Goal: Feedback & Contribution: Contribute content

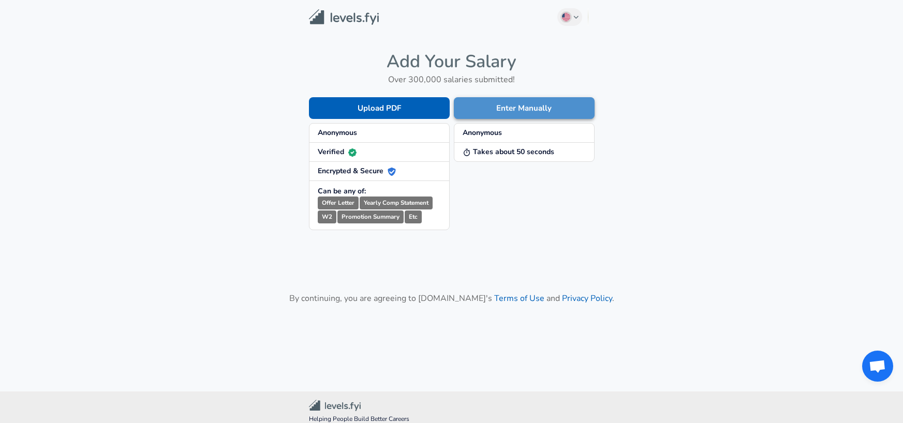
click at [512, 108] on button "Enter Manually" at bounding box center [524, 108] width 141 height 22
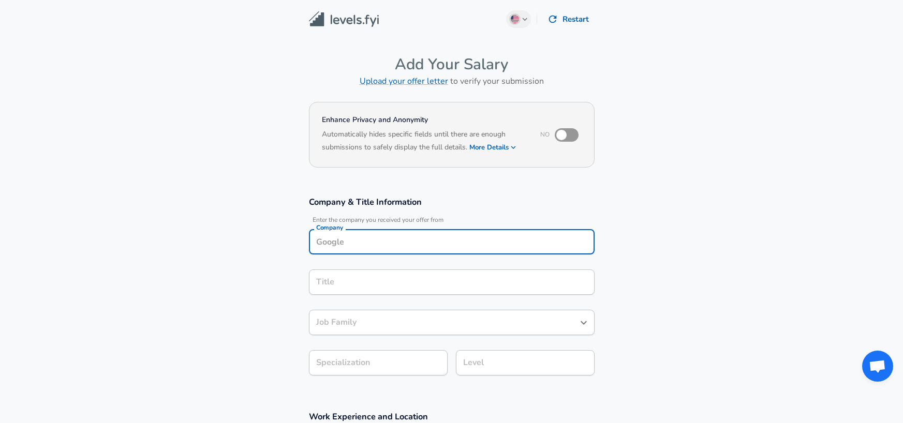
click at [377, 236] on input "Company" at bounding box center [452, 242] width 276 height 16
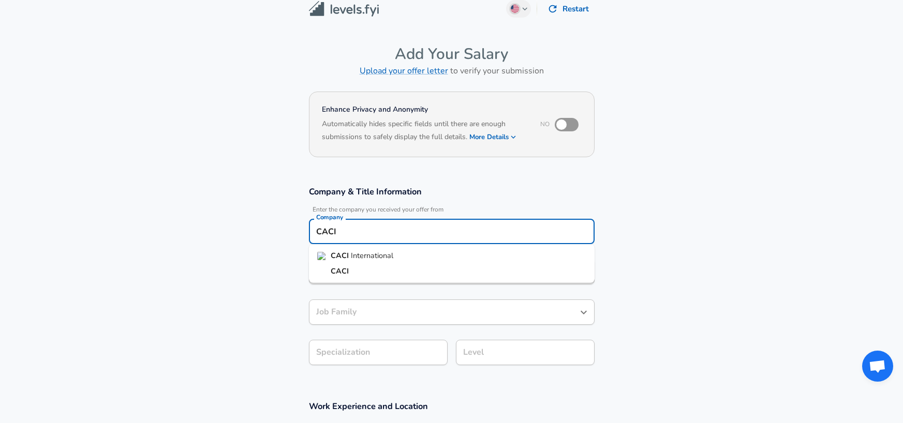
click at [382, 255] on span "International" at bounding box center [372, 256] width 42 height 10
click at [381, 262] on div "Title" at bounding box center [452, 271] width 286 height 25
type input "CACI International"
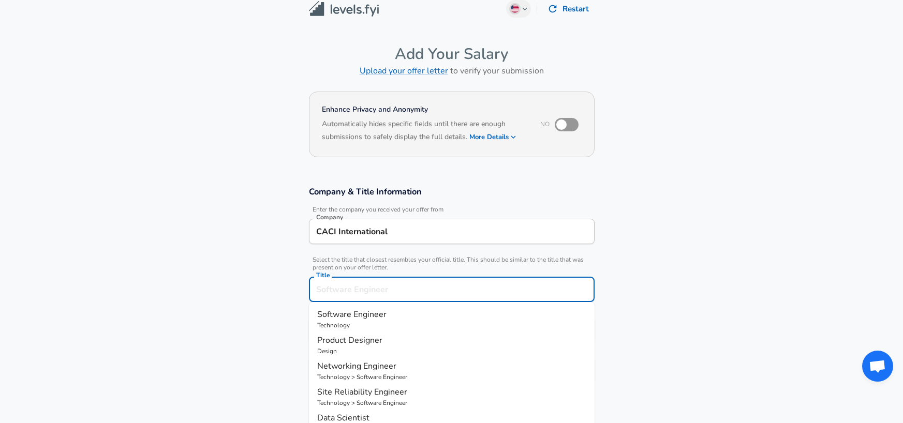
scroll to position [31, 0]
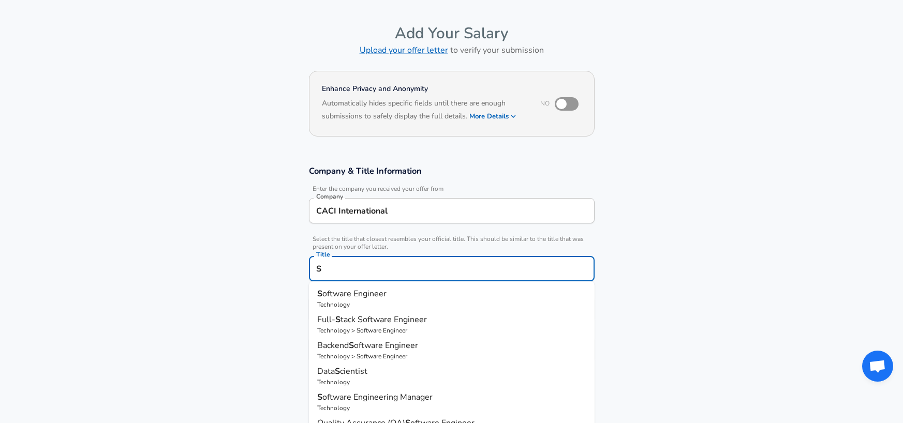
click at [368, 320] on span "tack Software Engineer" at bounding box center [384, 319] width 86 height 11
type input "Full-Stack Software Engineer"
type input "Full Stack"
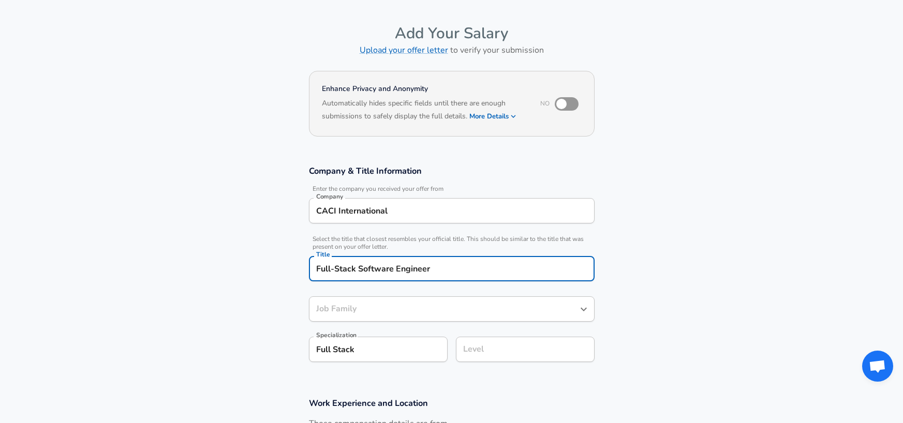
type input "Software Engineer"
type input "Full-Stack Software Engineer"
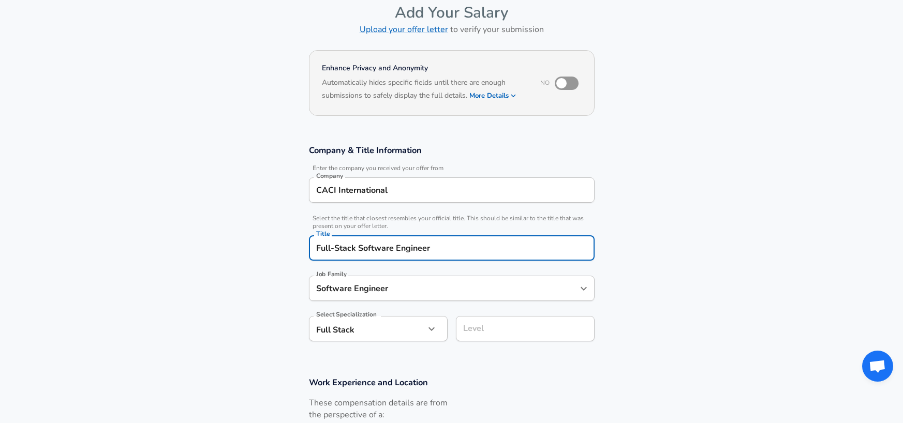
click at [489, 337] on input "Level" at bounding box center [525, 329] width 129 height 16
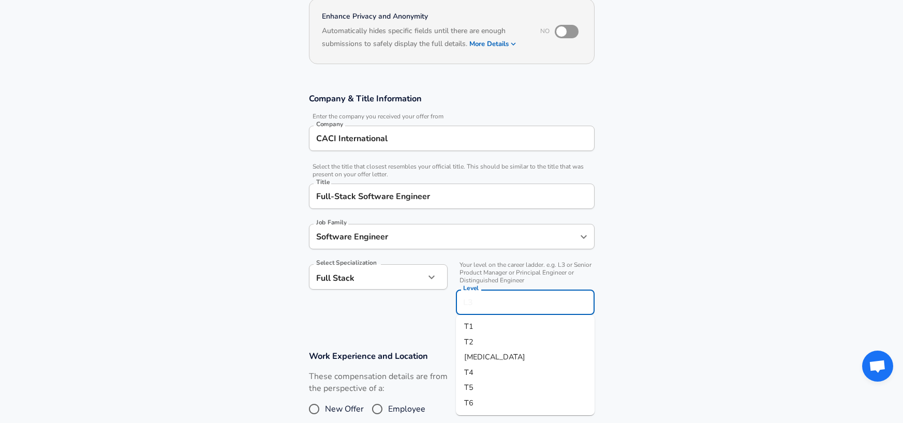
scroll to position [207, 0]
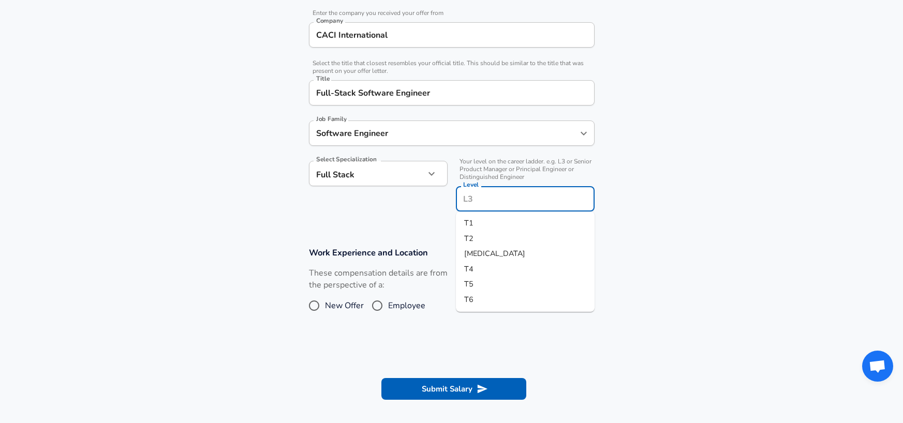
click at [489, 268] on li "T4" at bounding box center [525, 270] width 139 height 16
type input "T4"
click at [359, 310] on span "New Offer" at bounding box center [344, 306] width 39 height 12
click at [325, 310] on input "New Offer" at bounding box center [314, 306] width 22 height 17
radio input "true"
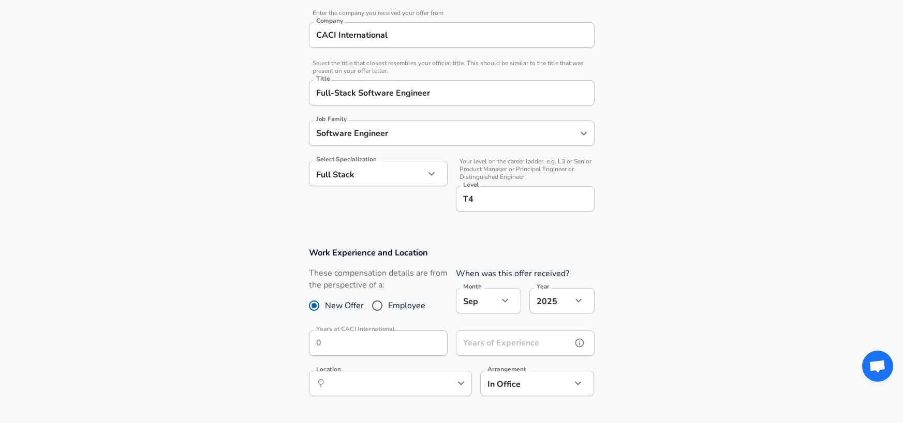
click at [545, 350] on input "Years of Experience" at bounding box center [514, 343] width 116 height 25
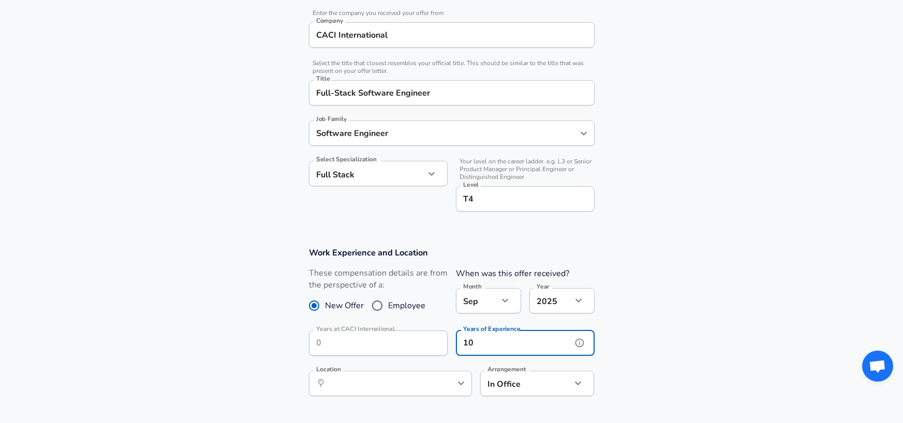
click at [442, 384] on icon "help" at bounding box center [444, 383] width 10 height 10
type input "10"
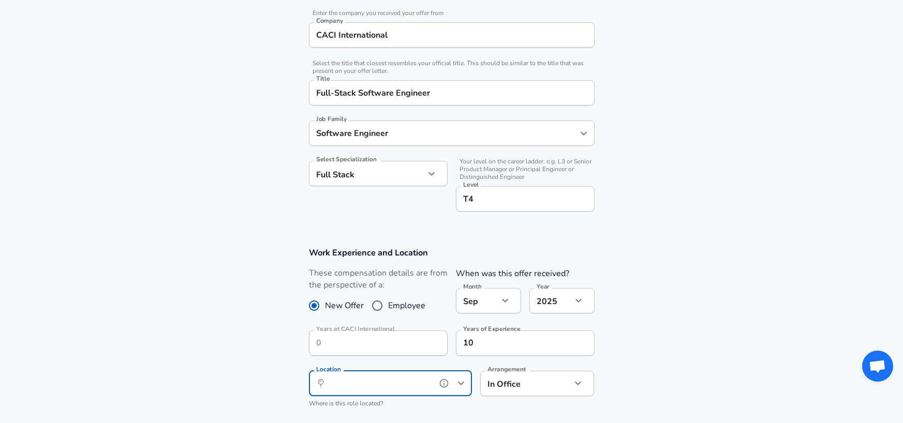
click at [404, 382] on input "Location" at bounding box center [379, 384] width 106 height 16
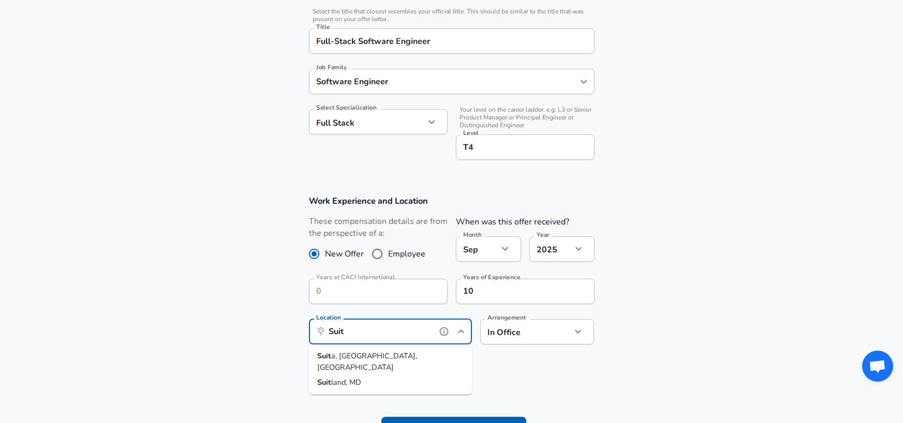
scroll to position [362, 0]
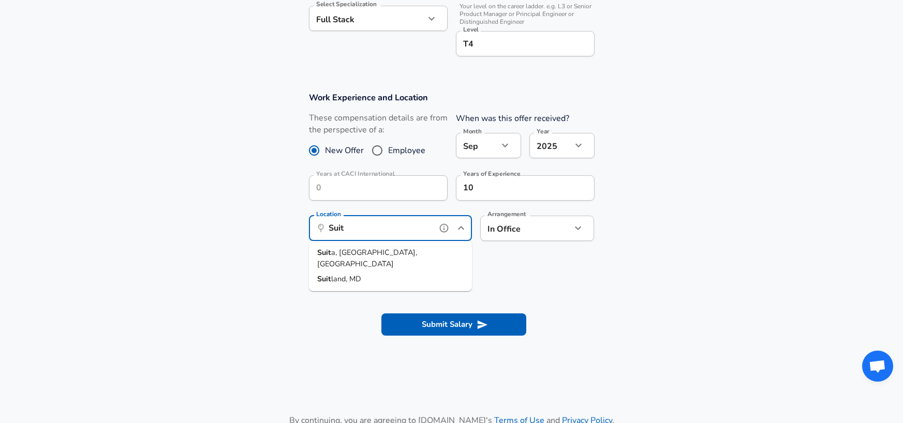
click at [352, 274] on span "land, MD" at bounding box center [346, 279] width 30 height 10
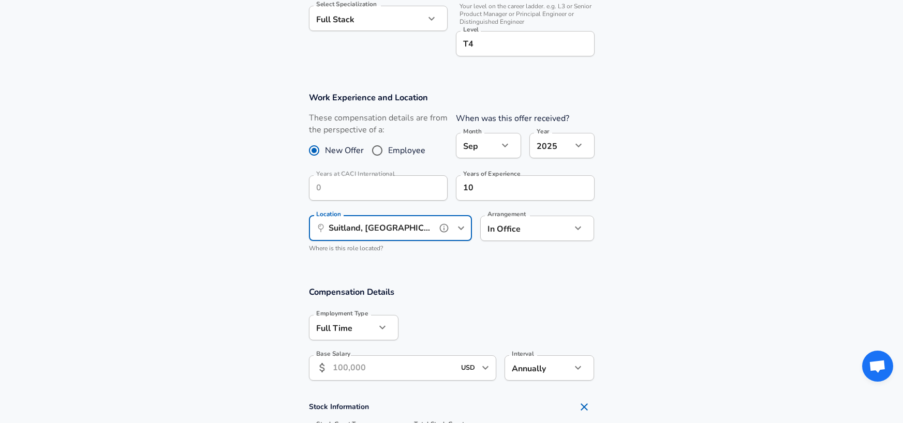
type input "Suitland, [GEOGRAPHIC_DATA]"
click at [573, 237] on div "In Office office Arrangement" at bounding box center [537, 228] width 114 height 25
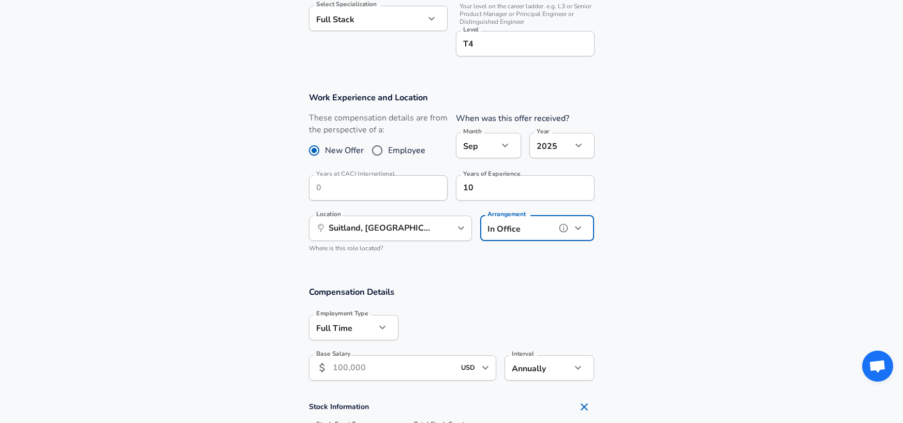
click at [582, 227] on icon "button" at bounding box center [578, 228] width 12 height 12
click at [582, 226] on icon "button" at bounding box center [578, 228] width 12 height 12
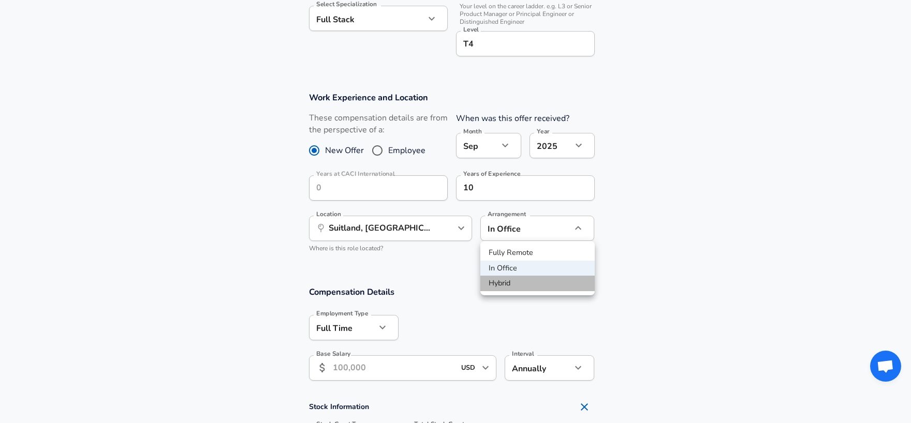
click at [506, 284] on li "Hybrid" at bounding box center [537, 284] width 114 height 16
type input "hybrid"
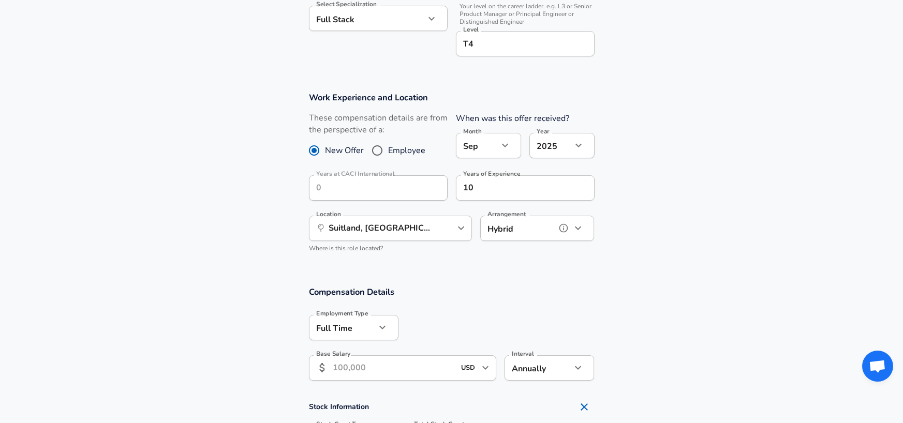
click at [488, 370] on icon "Open" at bounding box center [485, 368] width 12 height 12
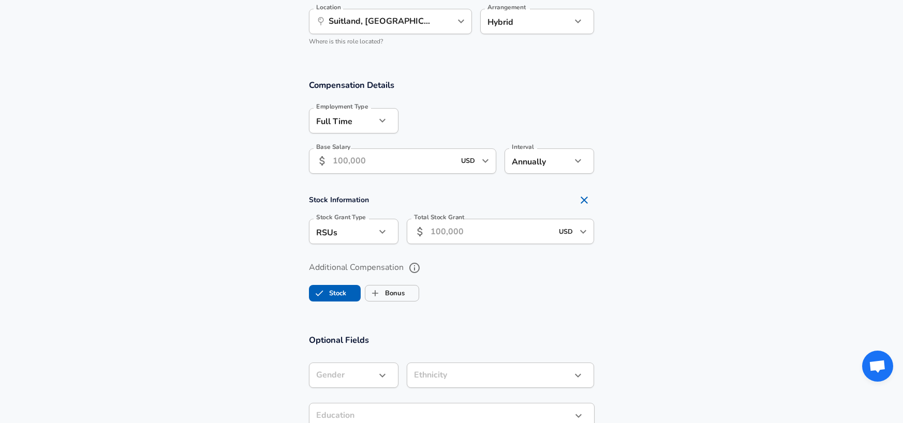
click at [662, 309] on section "Compensation Details Employment Type [DEMOGRAPHIC_DATA] full_time Employment Ty…" at bounding box center [451, 194] width 903 height 255
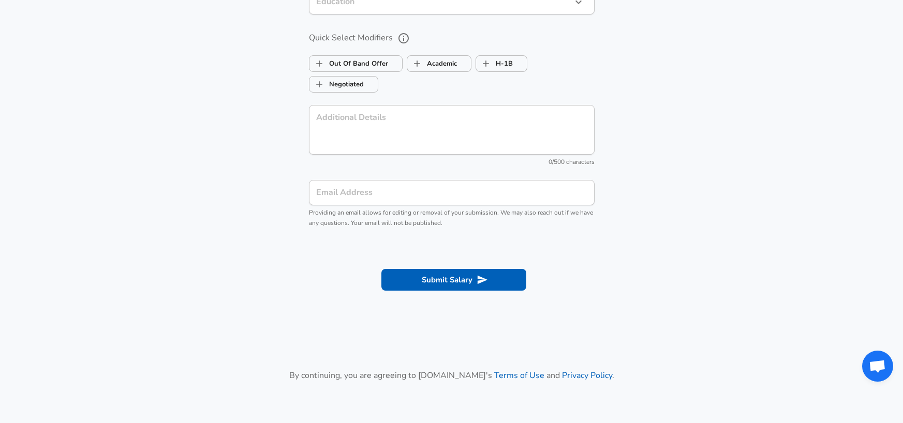
scroll to position [1035, 0]
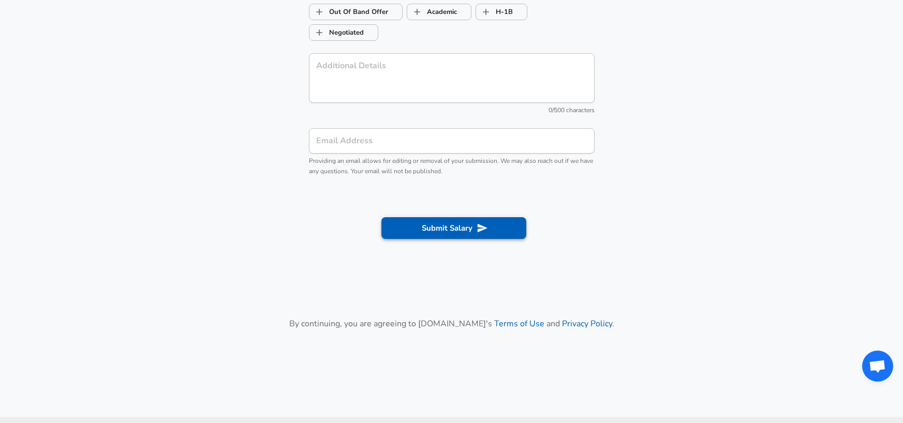
click at [442, 221] on button "Submit Salary" at bounding box center [454, 228] width 145 height 22
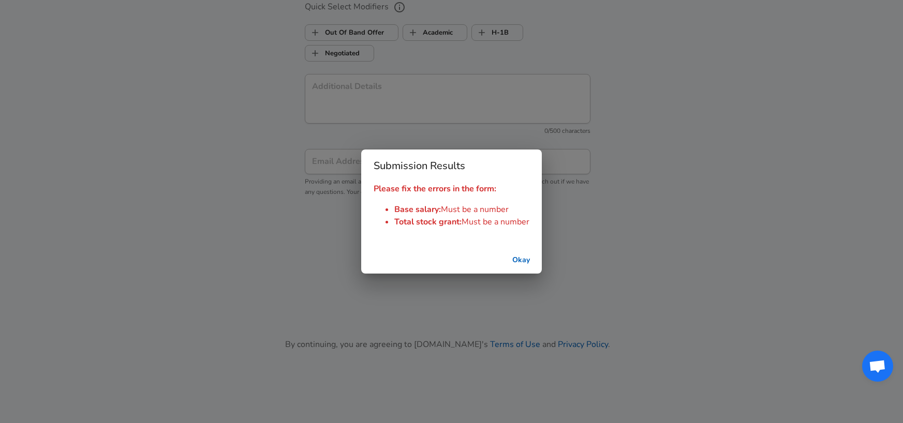
scroll to position [1056, 0]
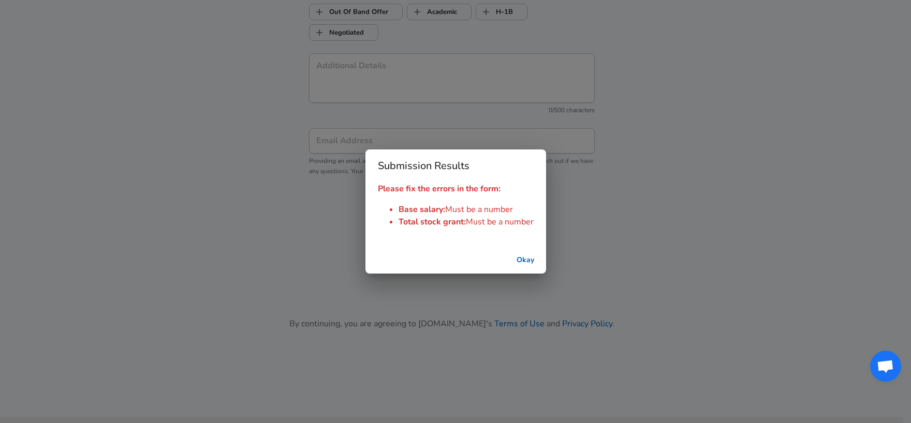
click at [527, 256] on button "Okay" at bounding box center [525, 260] width 33 height 19
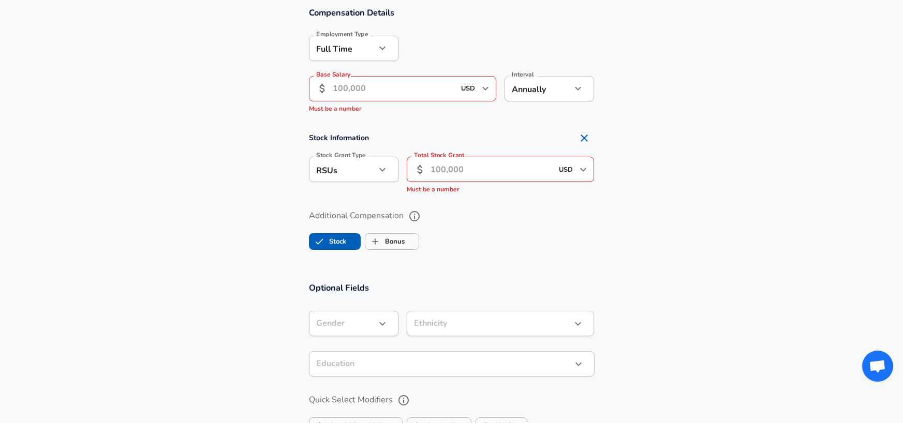
scroll to position [590, 0]
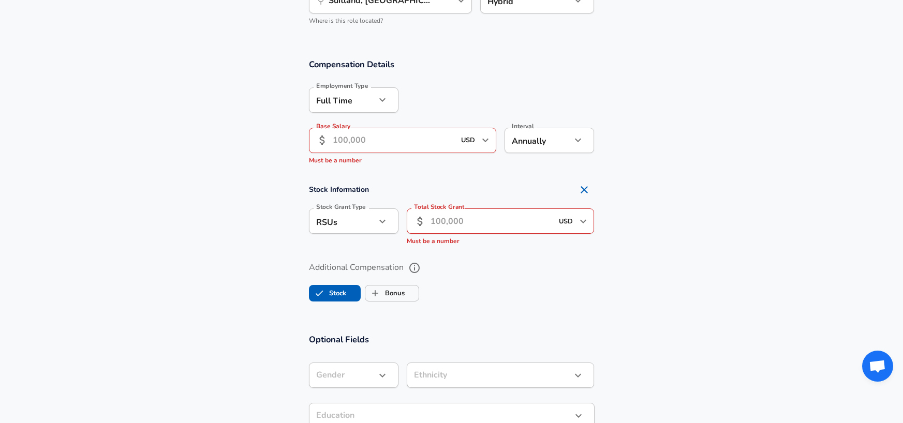
click at [415, 145] on input "Base Salary" at bounding box center [394, 140] width 123 height 25
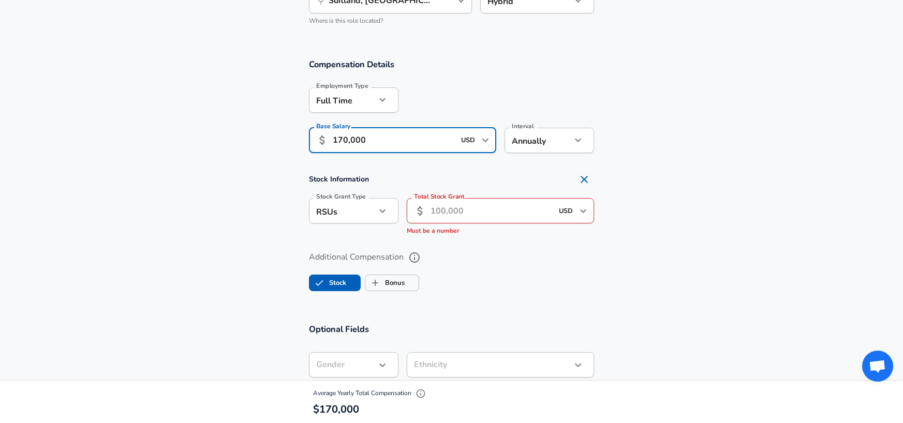
type input "170,000"
click at [478, 221] on input "Total Stock Grant" at bounding box center [492, 210] width 123 height 25
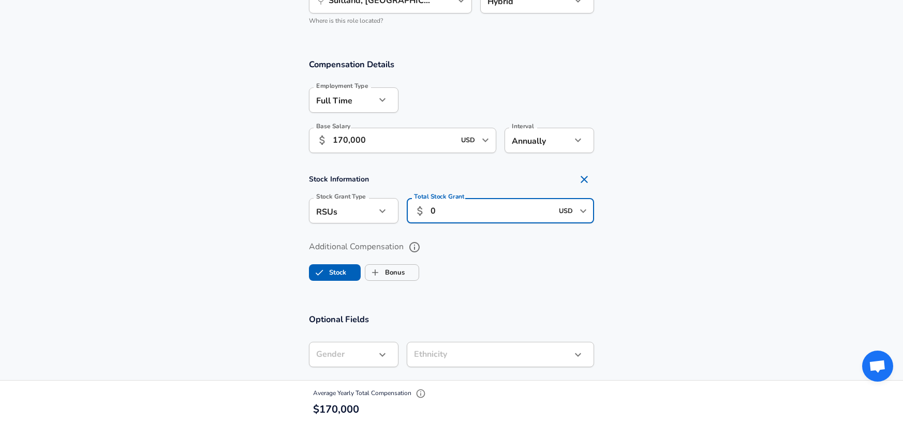
type input "0"
click at [469, 294] on section "Compensation Details Employment Type [DEMOGRAPHIC_DATA] full_time Employment Ty…" at bounding box center [451, 174] width 903 height 255
click at [385, 212] on icon "button" at bounding box center [382, 211] width 12 height 12
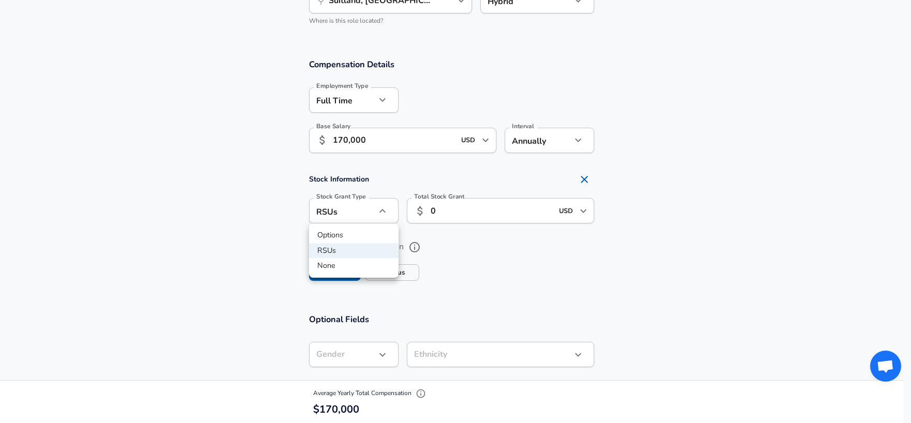
click at [362, 265] on li "None" at bounding box center [354, 266] width 90 height 16
type input "none"
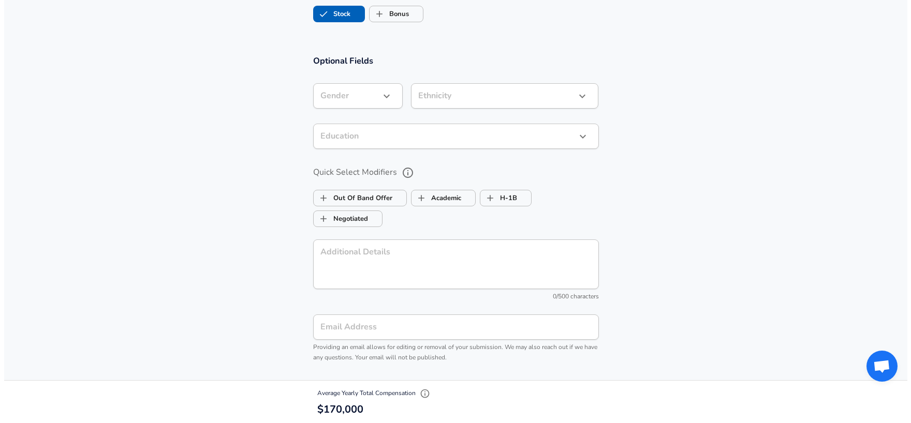
scroll to position [901, 0]
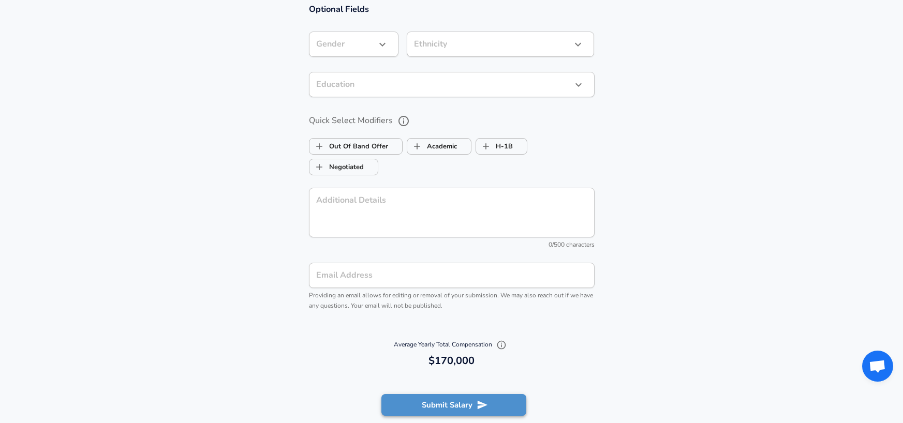
click at [466, 405] on button "Submit Salary" at bounding box center [454, 405] width 145 height 22
